Goal: Information Seeking & Learning: Learn about a topic

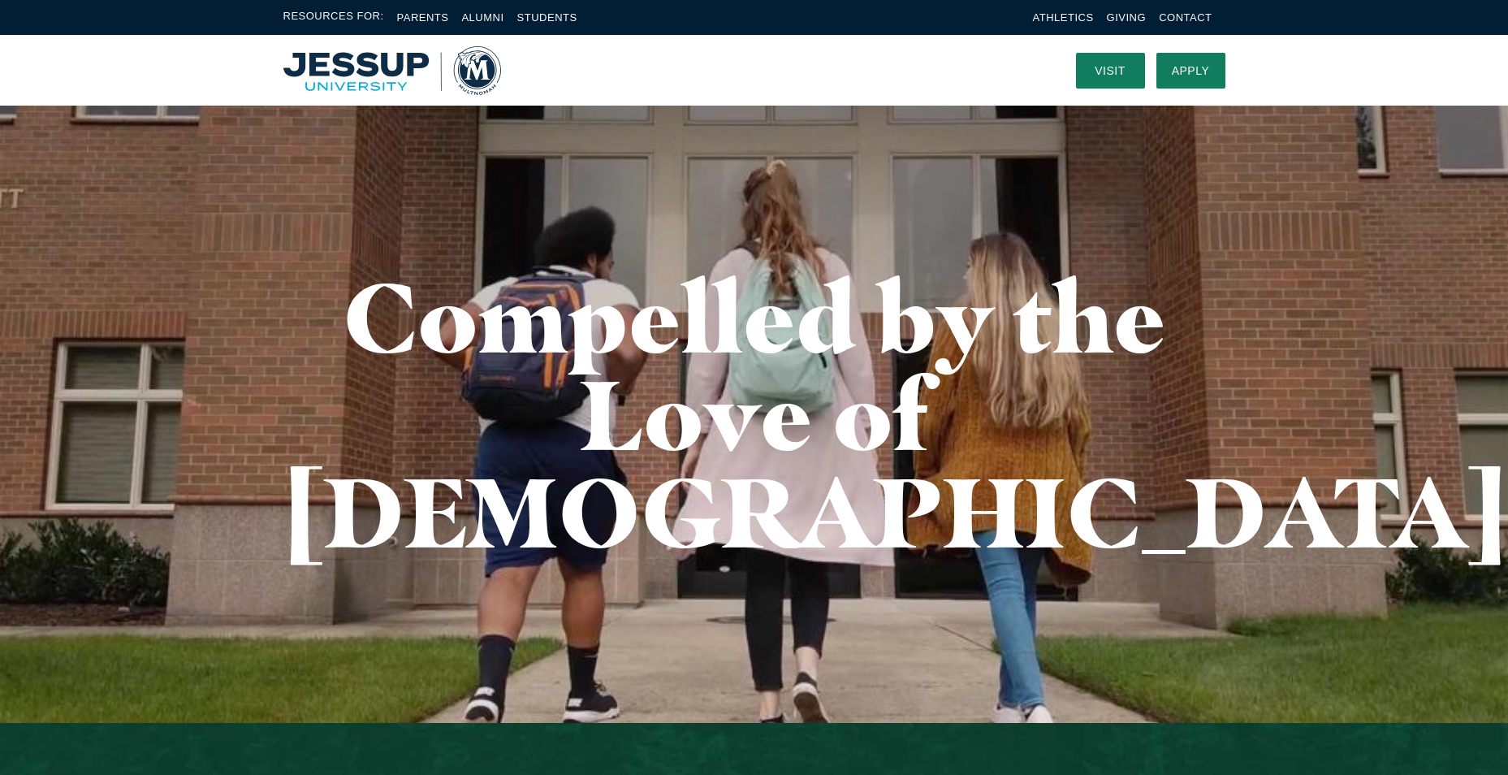
drag, startPoint x: 378, startPoint y: 58, endPoint x: 385, endPoint y: 64, distance: 9.3
click at [378, 59] on img "Home" at bounding box center [392, 70] width 218 height 49
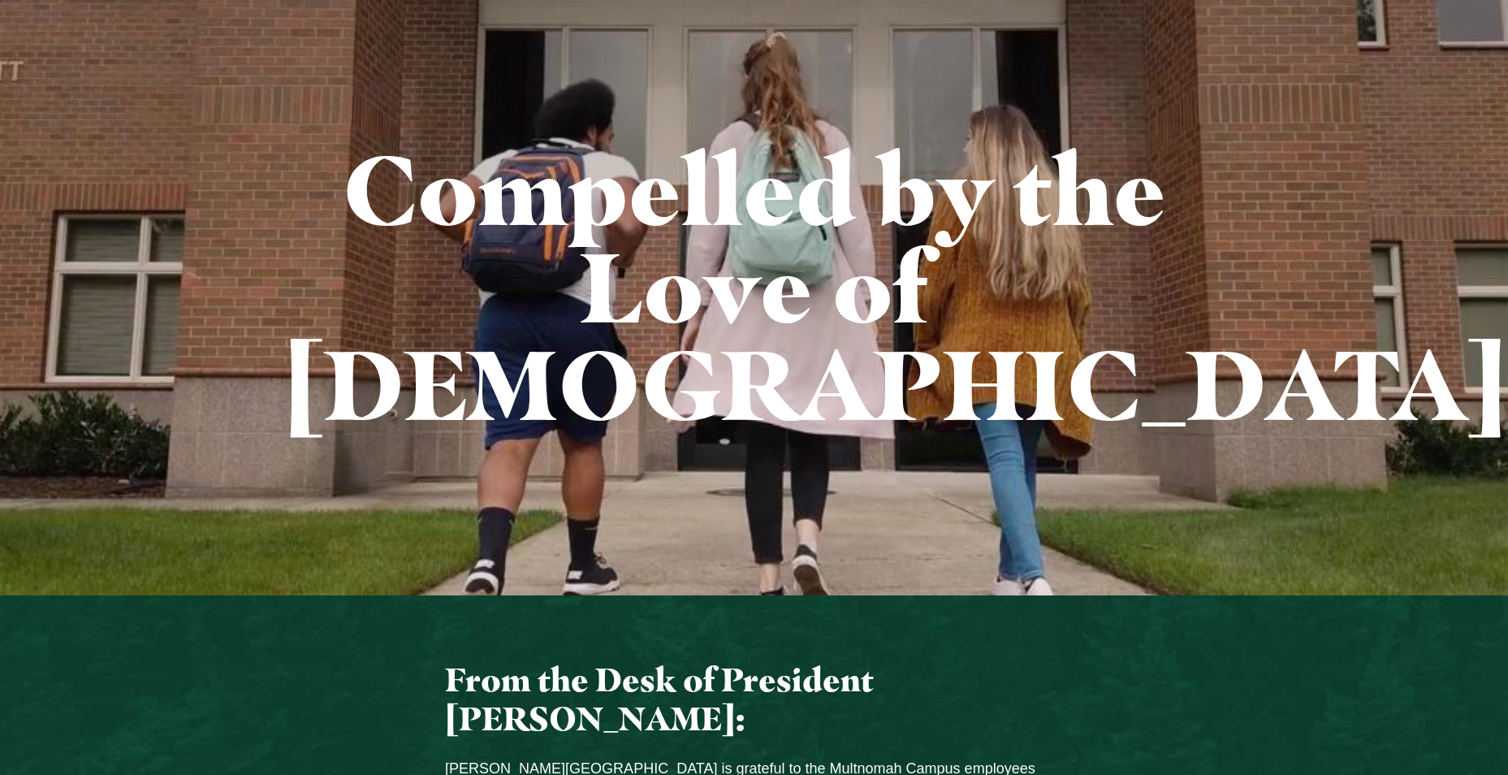
scroll to position [244, 0]
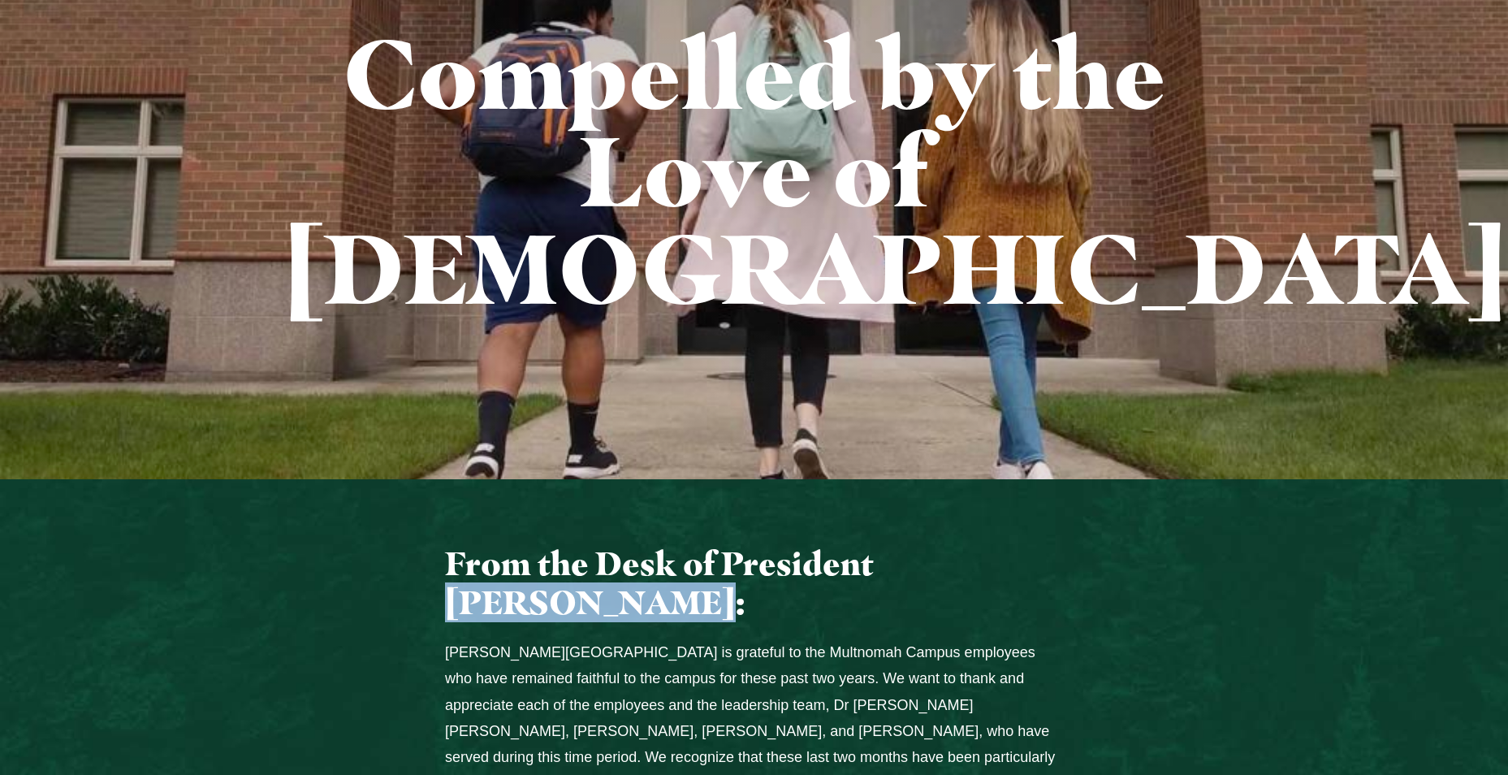
drag, startPoint x: 581, startPoint y: 508, endPoint x: 883, endPoint y: 463, distance: 304.7
click at [883, 544] on h3 "From the Desk of President John Jackson:" at bounding box center [754, 583] width 618 height 79
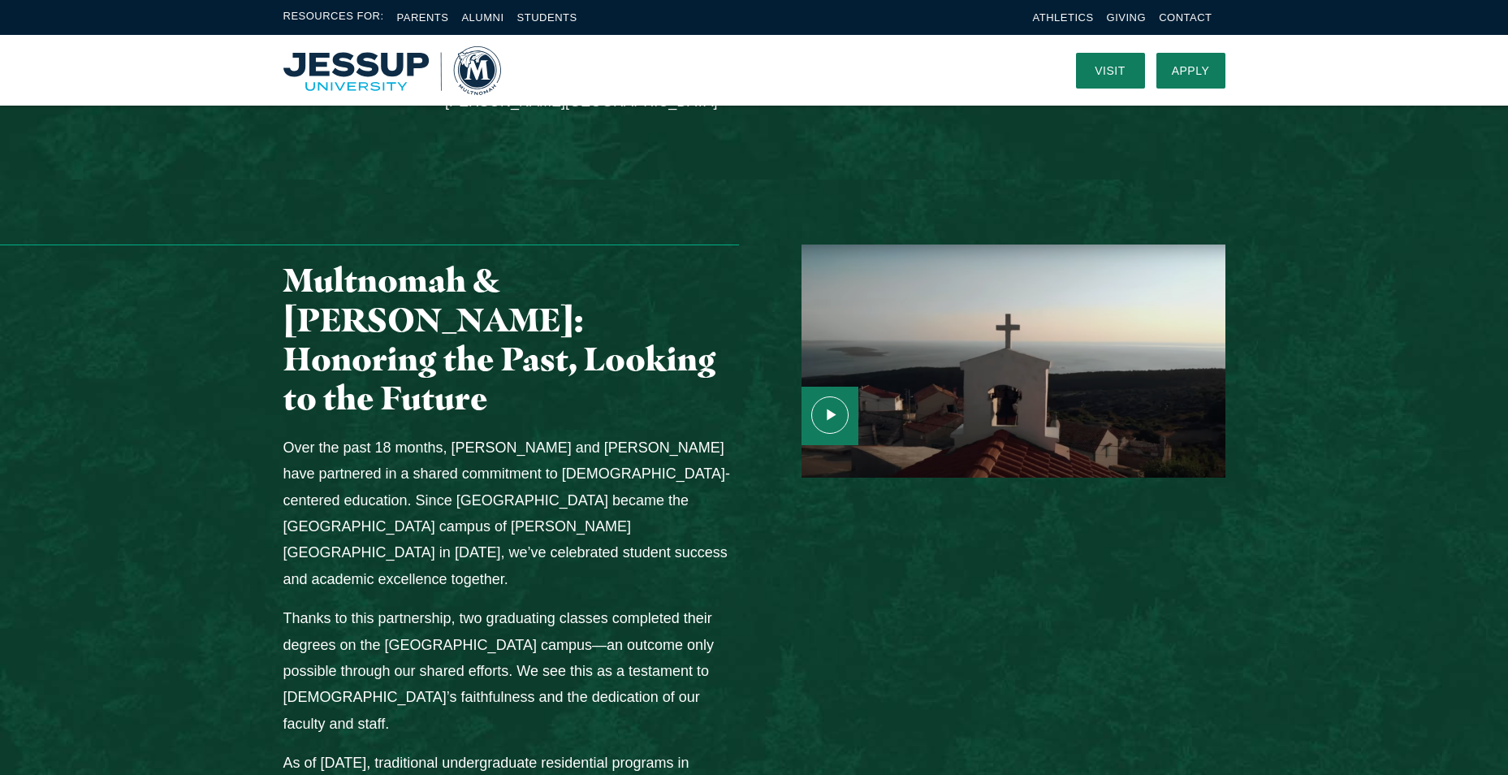
scroll to position [1705, 0]
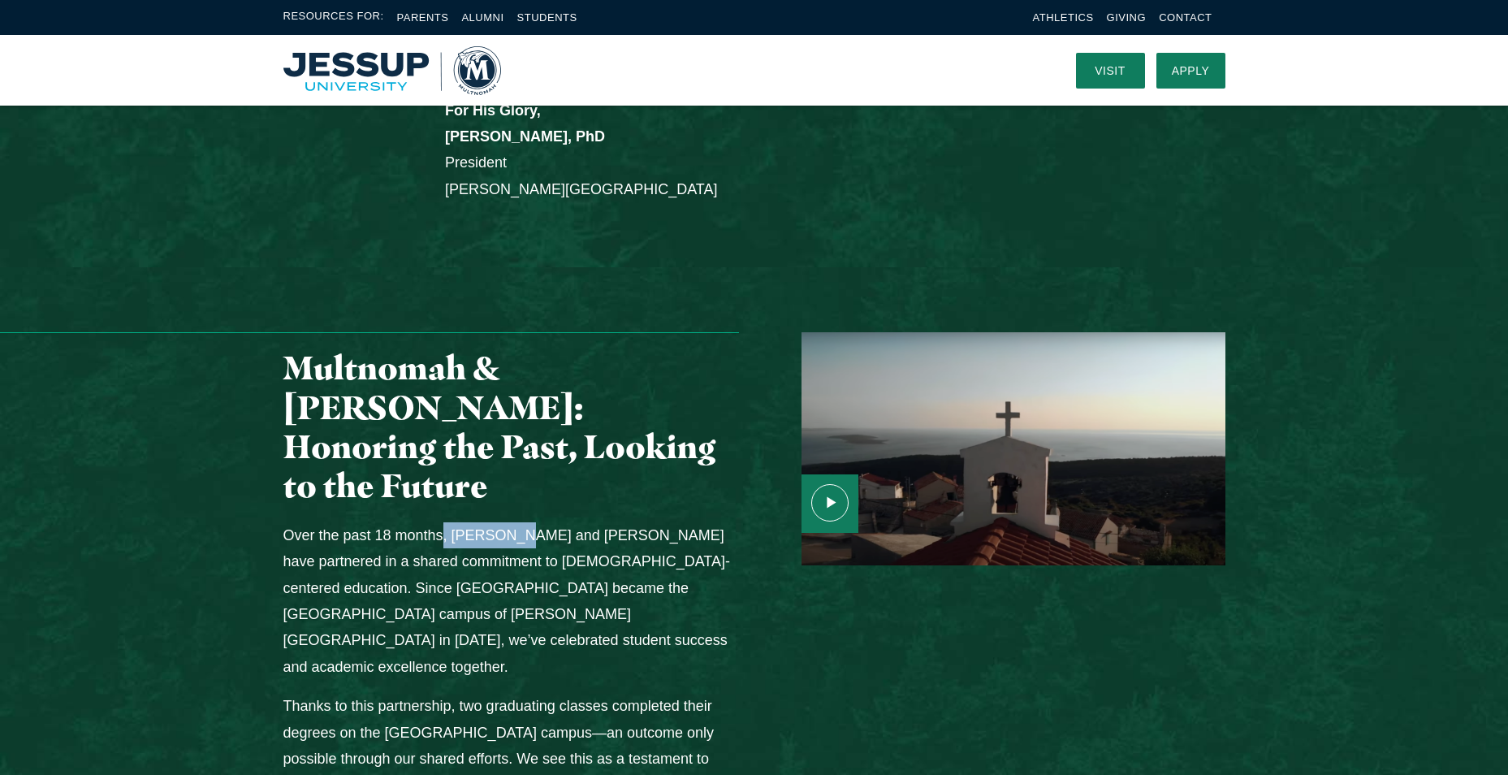
drag, startPoint x: 445, startPoint y: 343, endPoint x: 522, endPoint y: 343, distance: 77.1
click at [522, 522] on p "Over the past 18 months, Multnomah and Jessup have partnered in a shared commit…" at bounding box center [511, 601] width 456 height 158
click at [875, 583] on div "Media Content" at bounding box center [997, 763] width 486 height 863
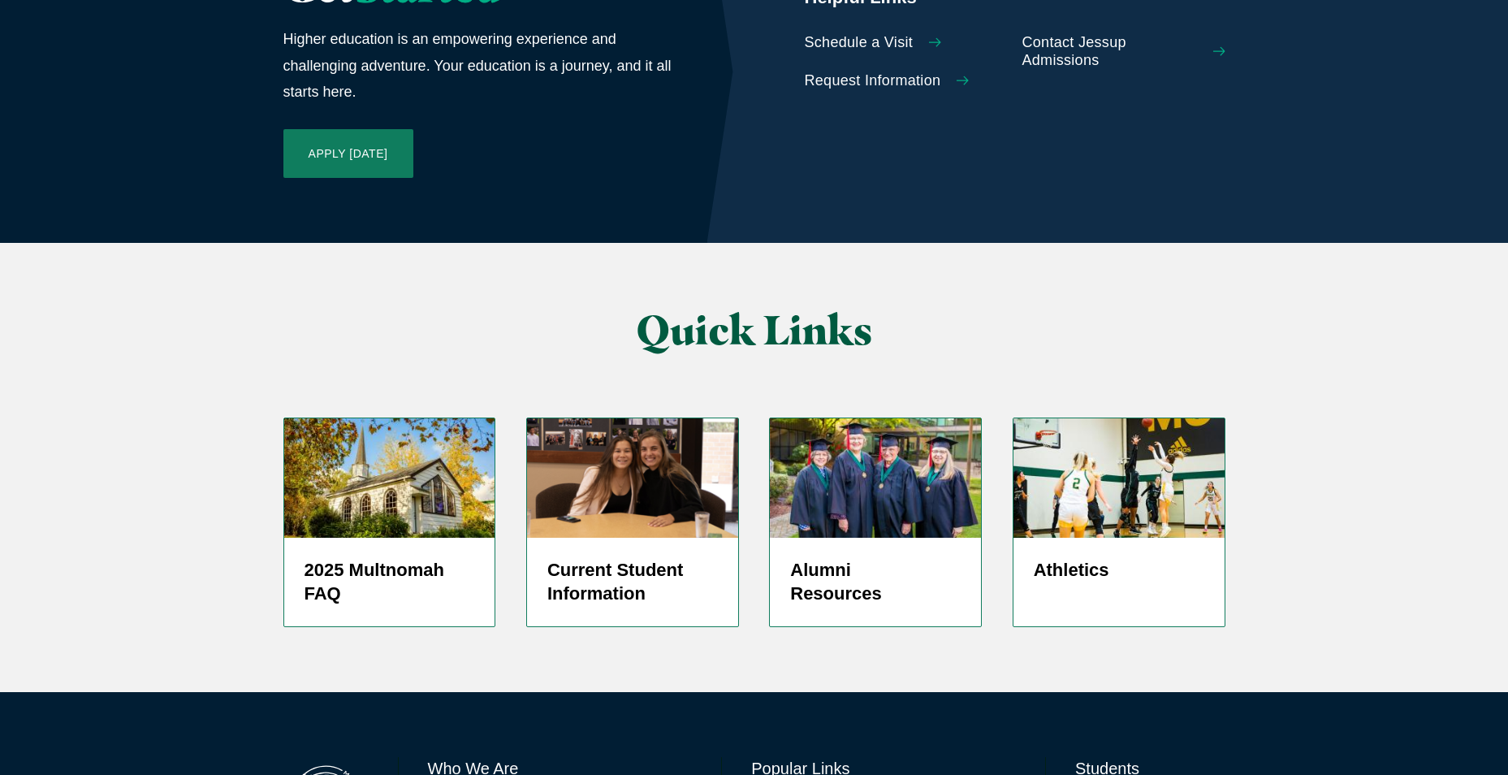
scroll to position [3735, 0]
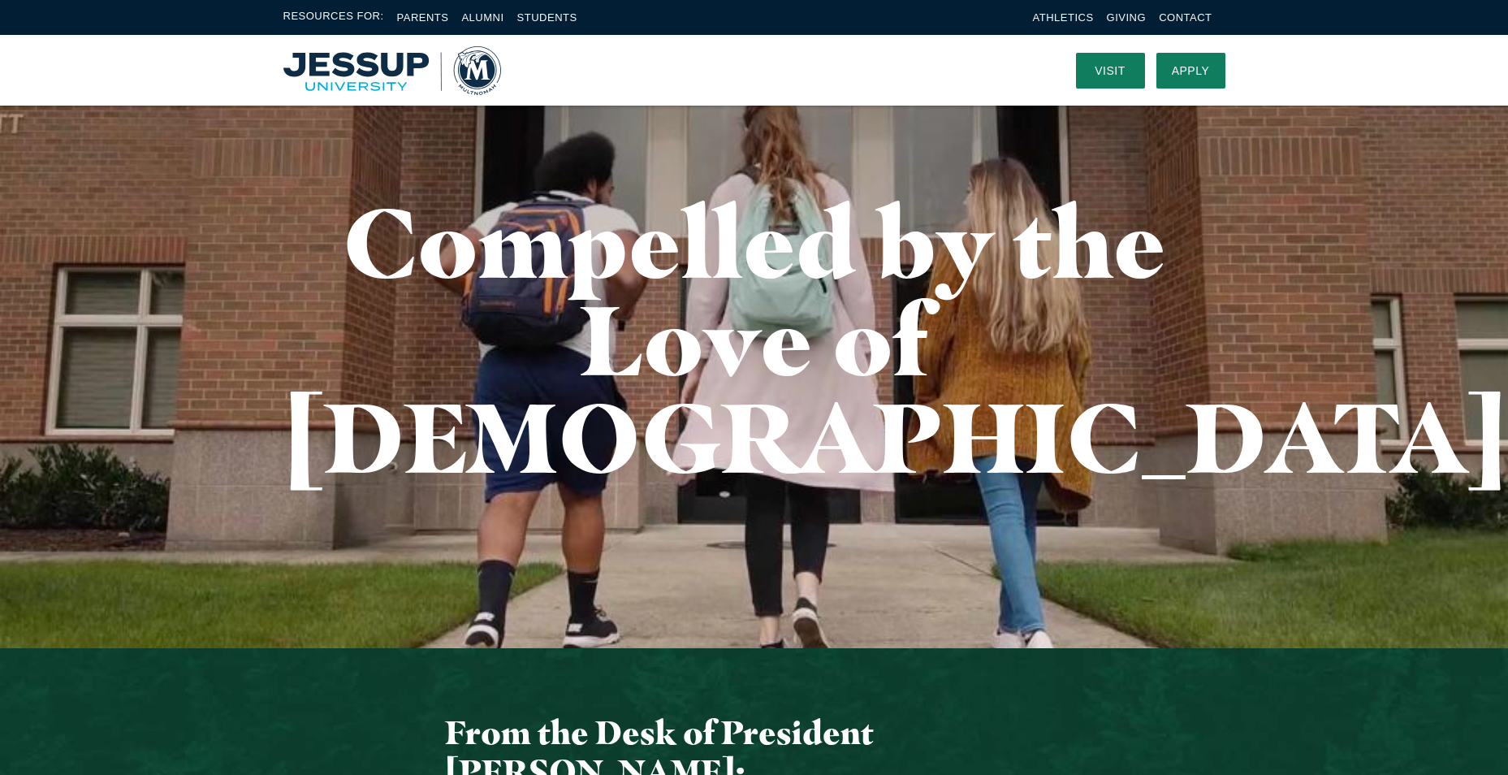
scroll to position [0, 0]
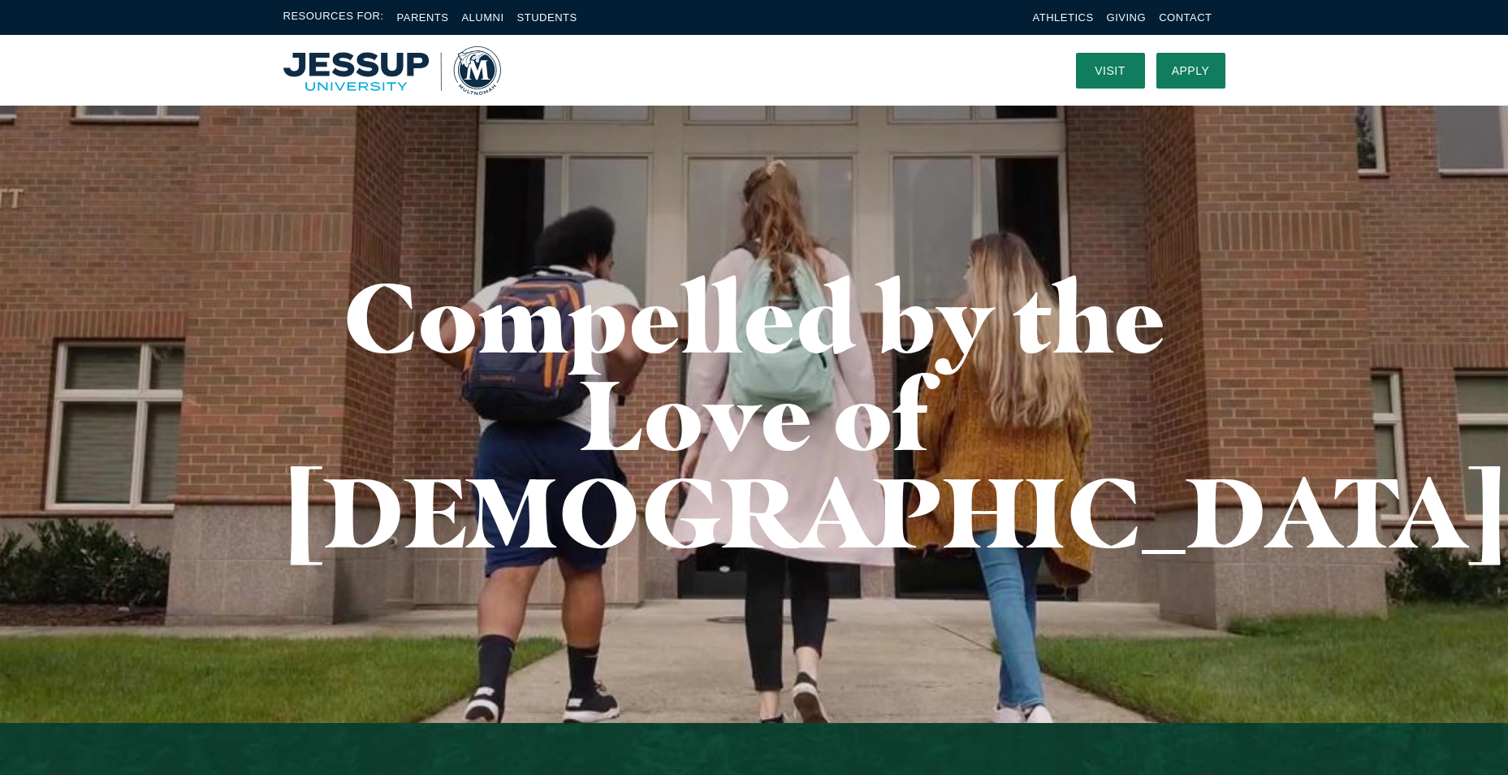
click at [650, 76] on nav at bounding box center [776, 70] width 551 height 71
click at [818, 70] on nav at bounding box center [776, 70] width 551 height 71
click at [579, 65] on nav at bounding box center [776, 70] width 551 height 71
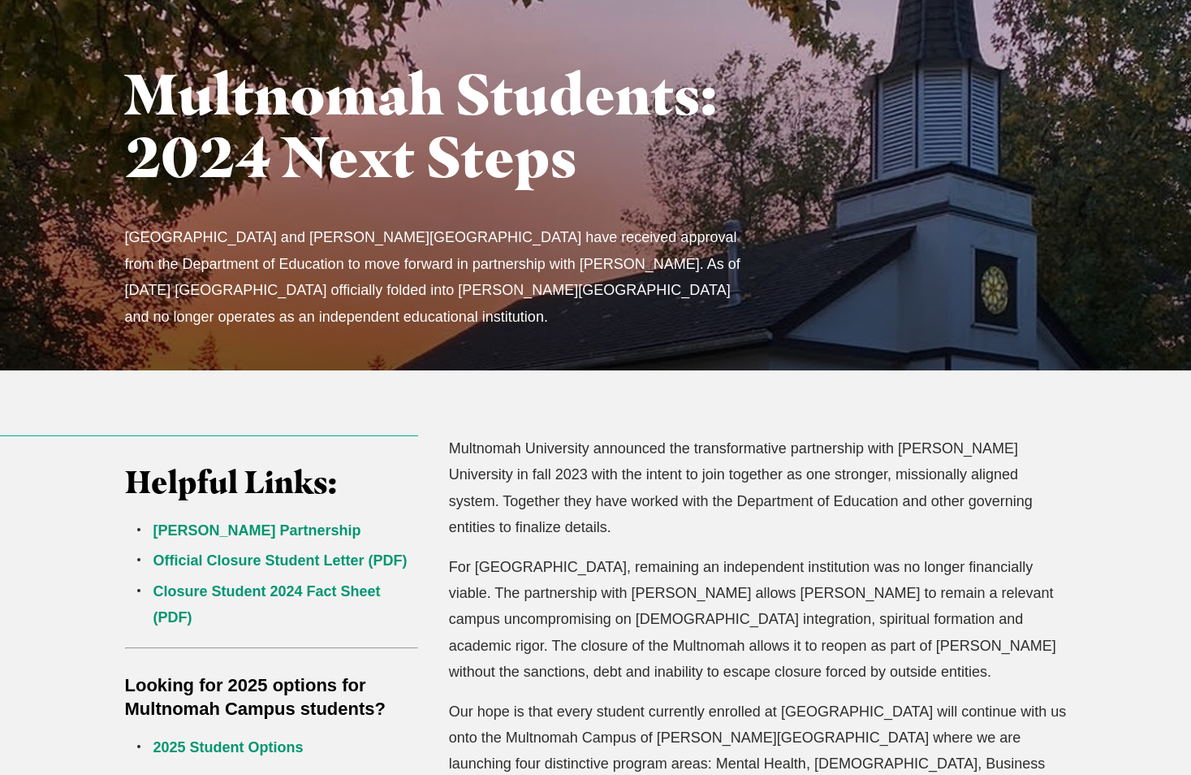
scroll to position [162, 0]
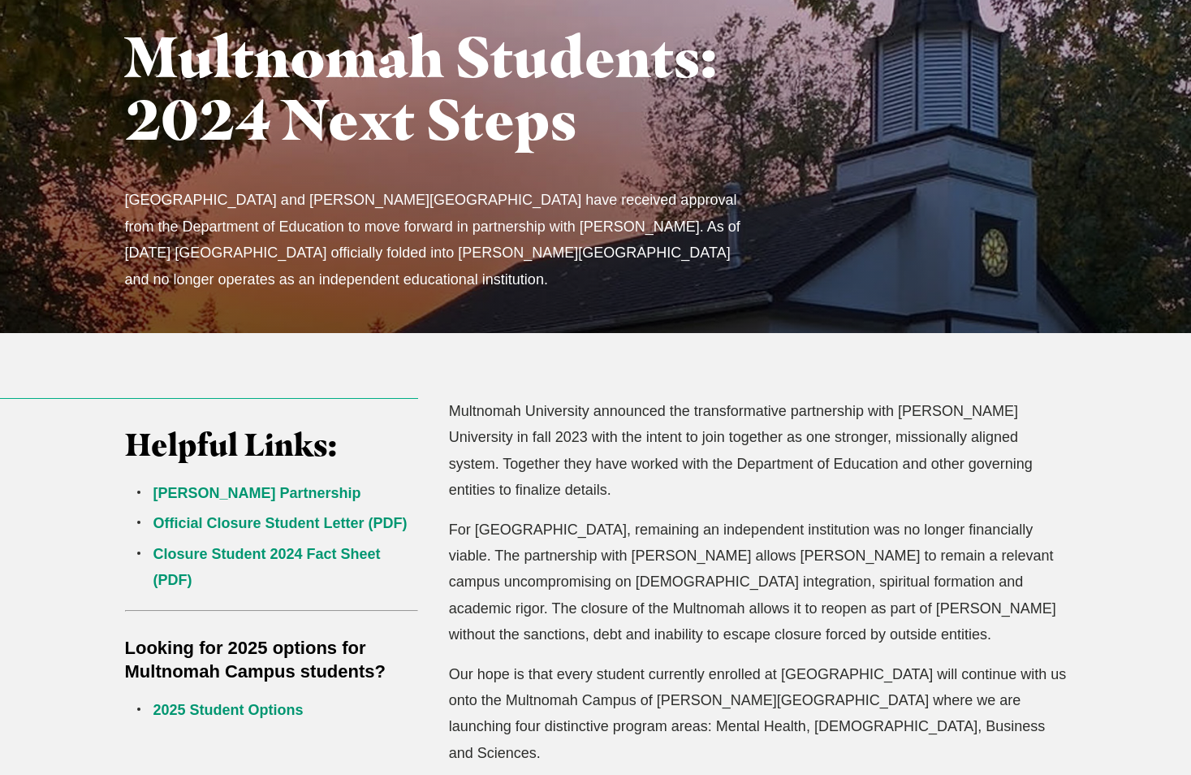
click at [654, 615] on p "For [GEOGRAPHIC_DATA], remaining an independent institution was no longer finan…" at bounding box center [758, 582] width 618 height 132
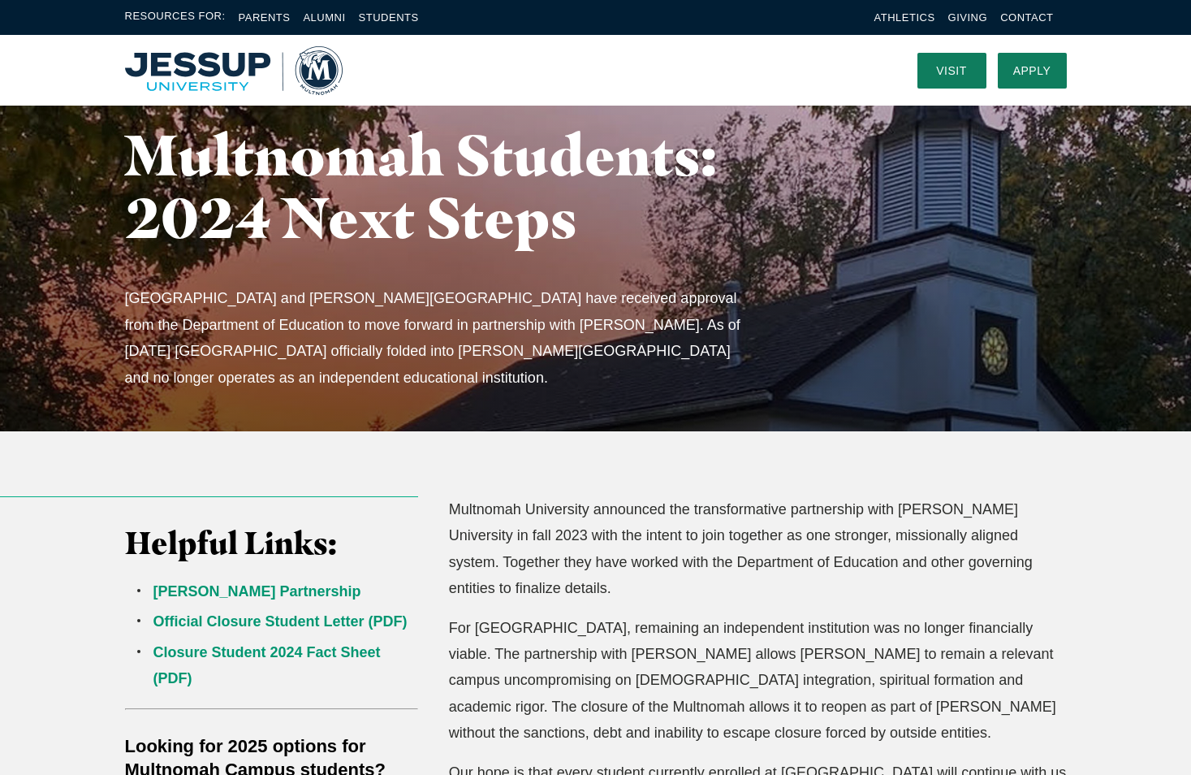
scroll to position [0, 0]
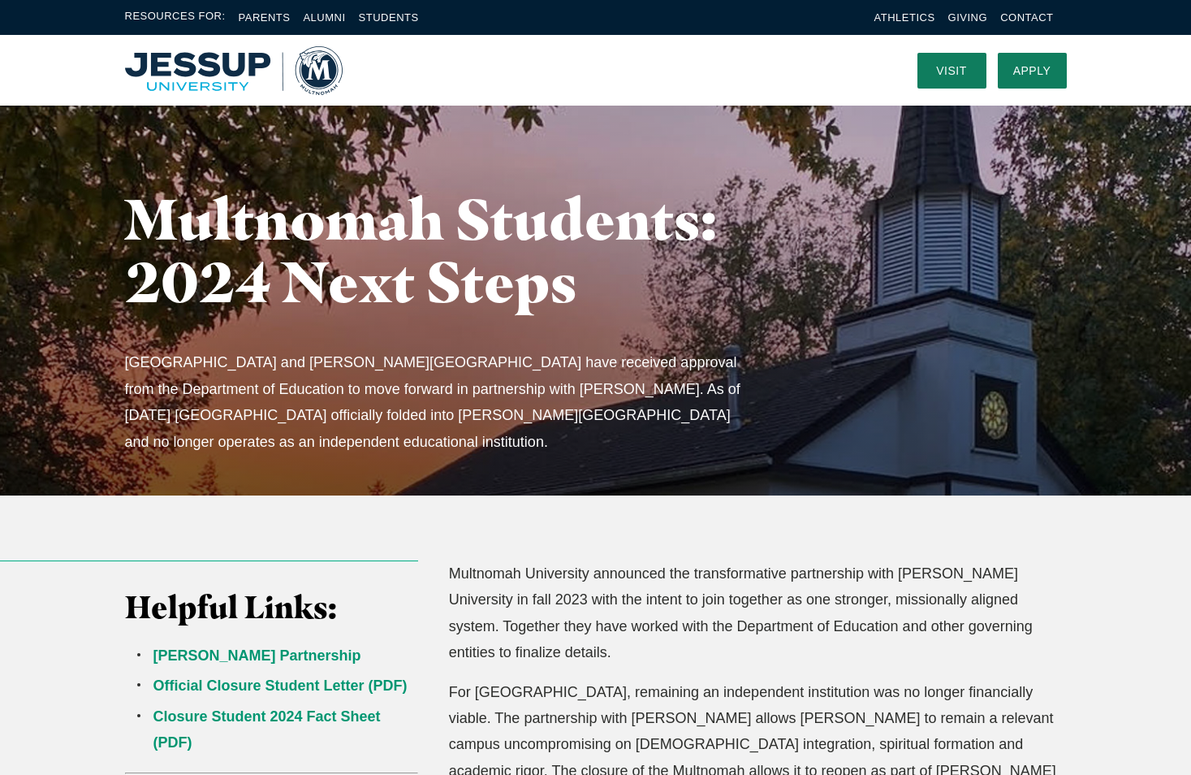
click at [692, 54] on nav at bounding box center [618, 70] width 551 height 71
click at [655, 525] on div "Helpful Links: [PERSON_NAME] Partnership Official Closure Student Letter (PDF) …" at bounding box center [595, 744] width 1191 height 498
click at [587, 550] on div "Helpful Links: [PERSON_NAME] Partnership Official Closure Student Letter (PDF) …" at bounding box center [595, 744] width 1191 height 498
click at [614, 679] on p "For [GEOGRAPHIC_DATA], remaining an independent institution was no longer finan…" at bounding box center [758, 745] width 618 height 132
click at [526, 609] on p "Multnomah University announced the transformative partnership with [PERSON_NAME…" at bounding box center [758, 613] width 618 height 106
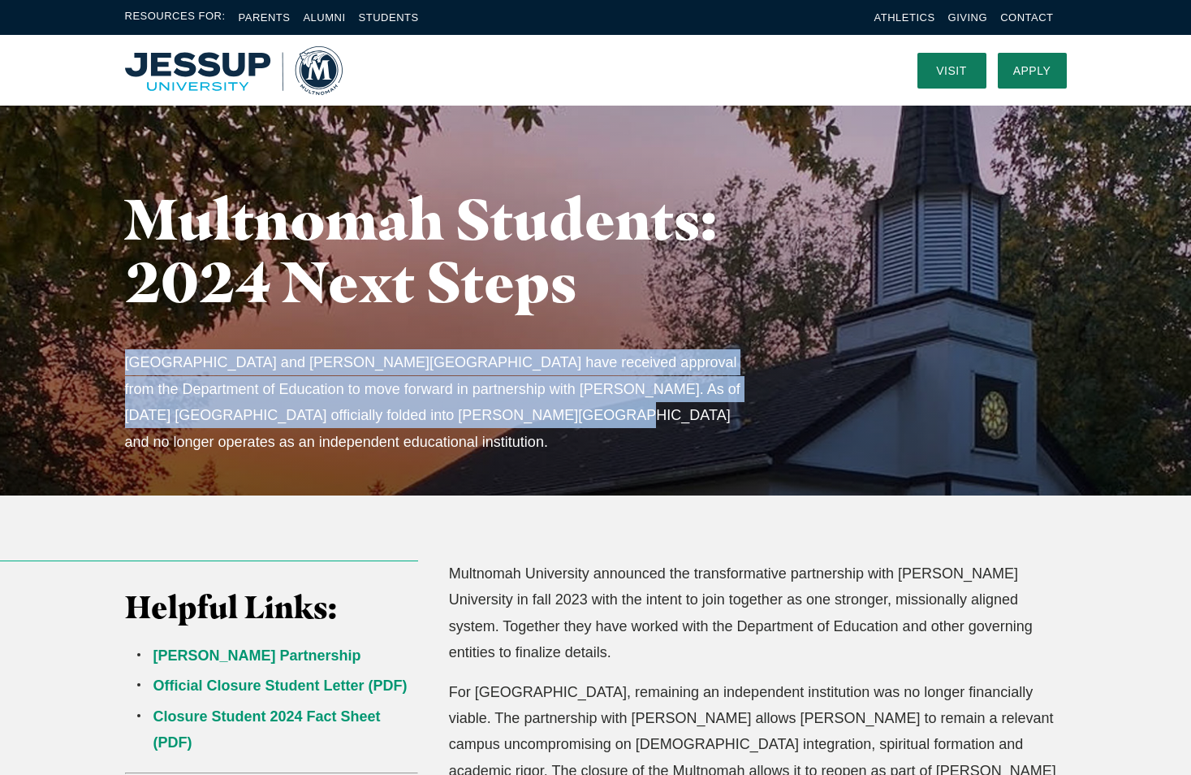
drag, startPoint x: 123, startPoint y: 356, endPoint x: 510, endPoint y: 428, distance: 393.9
click at [510, 428] on div "Multnomah Students: 2024 Next Steps [GEOGRAPHIC_DATA] and [PERSON_NAME][GEOGRAP…" at bounding box center [595, 323] width 1039 height 344
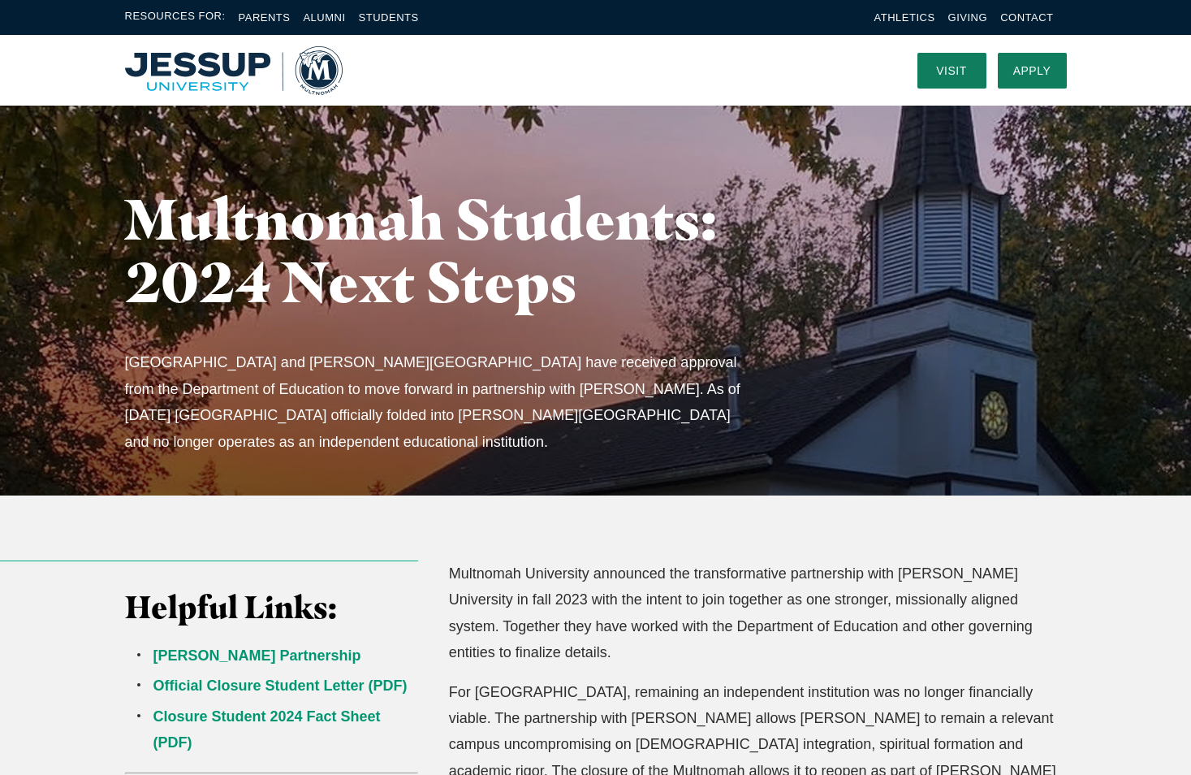
drag, startPoint x: 510, startPoint y: 428, endPoint x: 542, endPoint y: 585, distance: 160.8
click at [542, 585] on p "Multnomah University announced the transformative partnership with [PERSON_NAME…" at bounding box center [758, 613] width 618 height 106
